Goal: Information Seeking & Learning: Stay updated

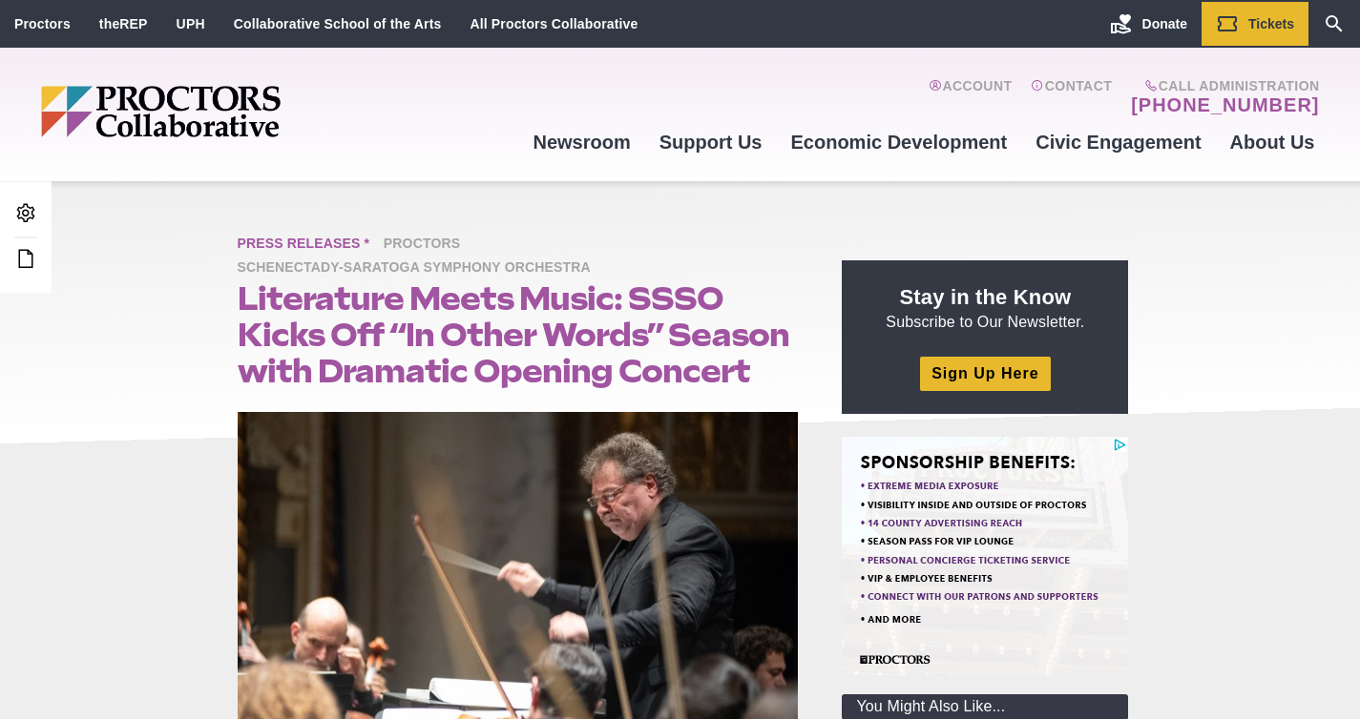
click at [313, 240] on span "Press Releases *" at bounding box center [309, 245] width 142 height 24
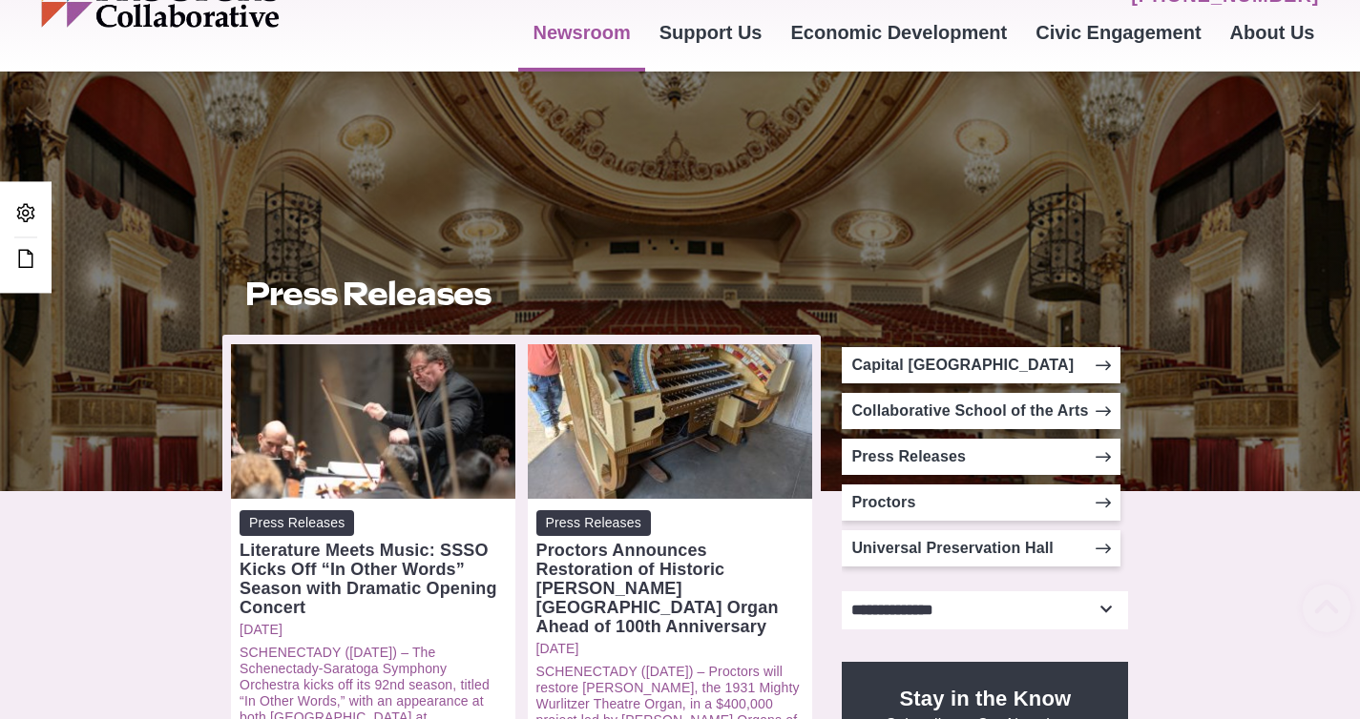
scroll to position [356, 0]
